Goal: Information Seeking & Learning: Find specific fact

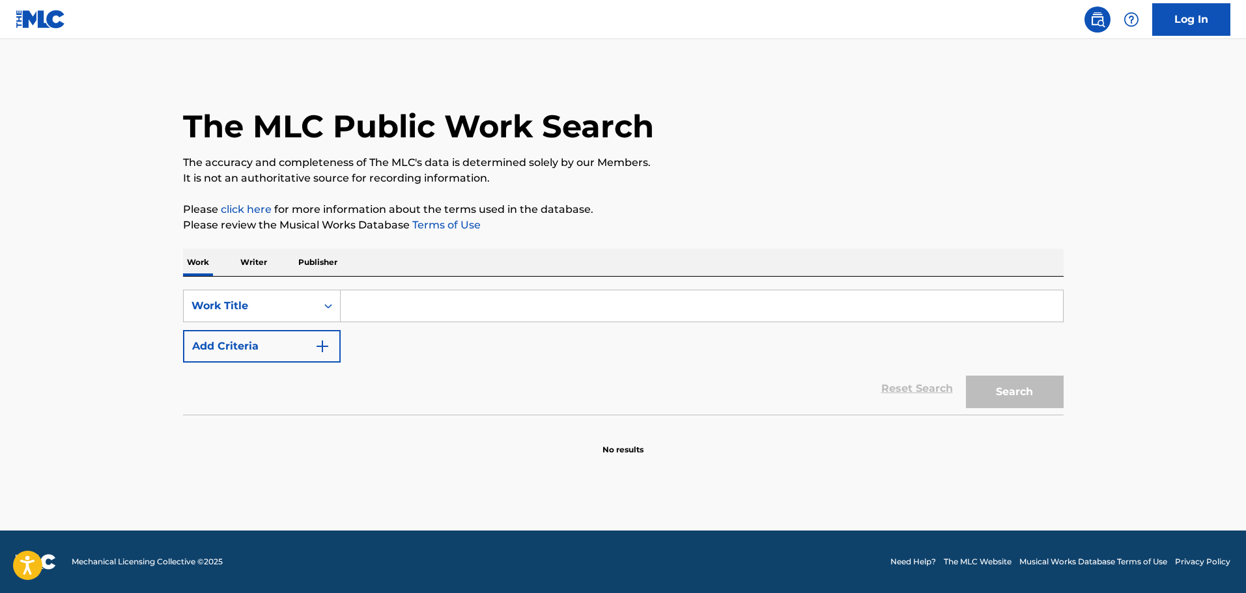
click at [356, 305] on input "Search Form" at bounding box center [702, 306] width 722 height 31
paste input "ROCKHOUSE PARTS 1 & 2"
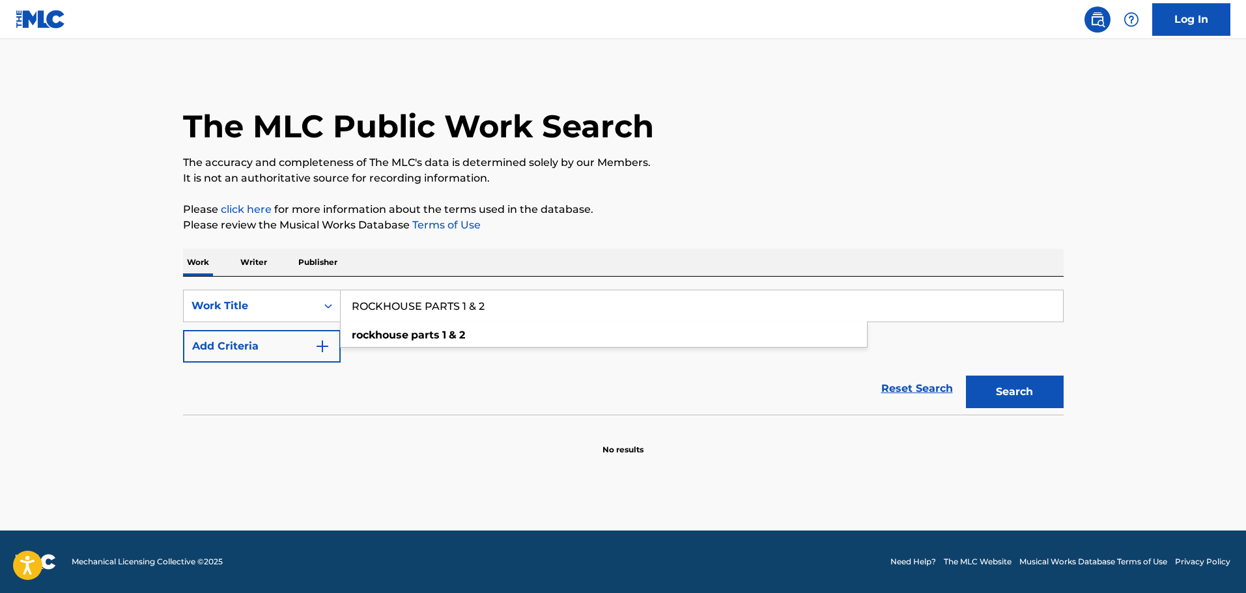
type input "ROCKHOUSE PARTS 1 & 2"
click at [324, 350] on img "Search Form" at bounding box center [323, 347] width 16 height 16
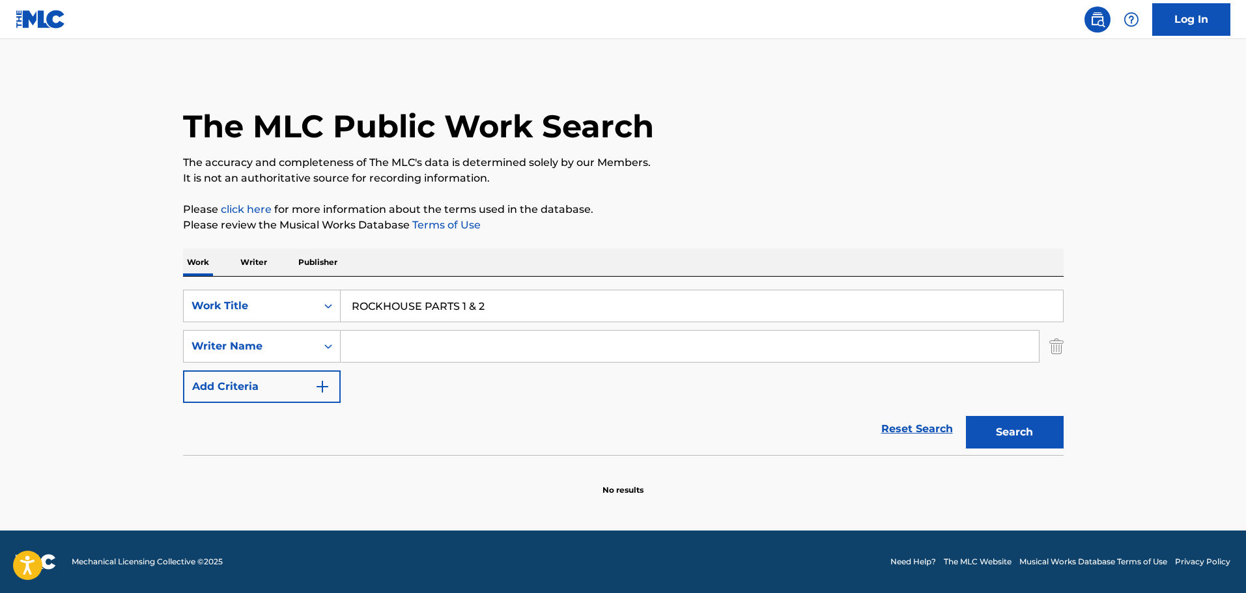
click at [382, 352] on input "Search Form" at bounding box center [690, 346] width 698 height 31
paste input "[PERSON_NAME]"
type input "[PERSON_NAME]"
click at [966, 416] on button "Search" at bounding box center [1015, 432] width 98 height 33
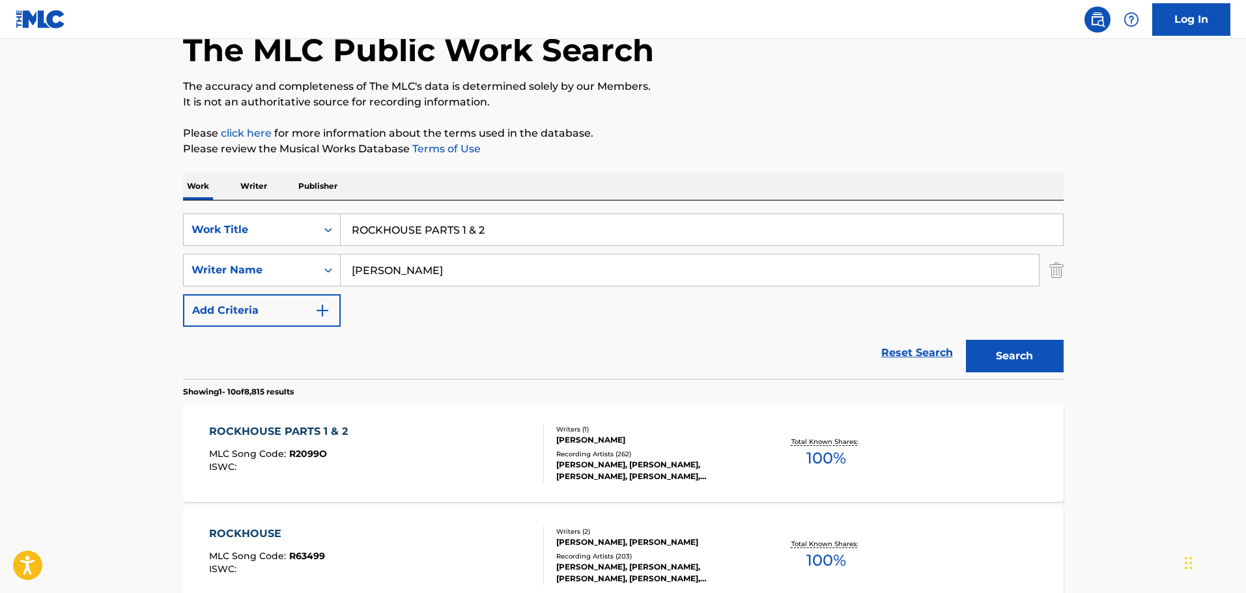
scroll to position [130, 0]
